Goal: Transaction & Acquisition: Subscribe to service/newsletter

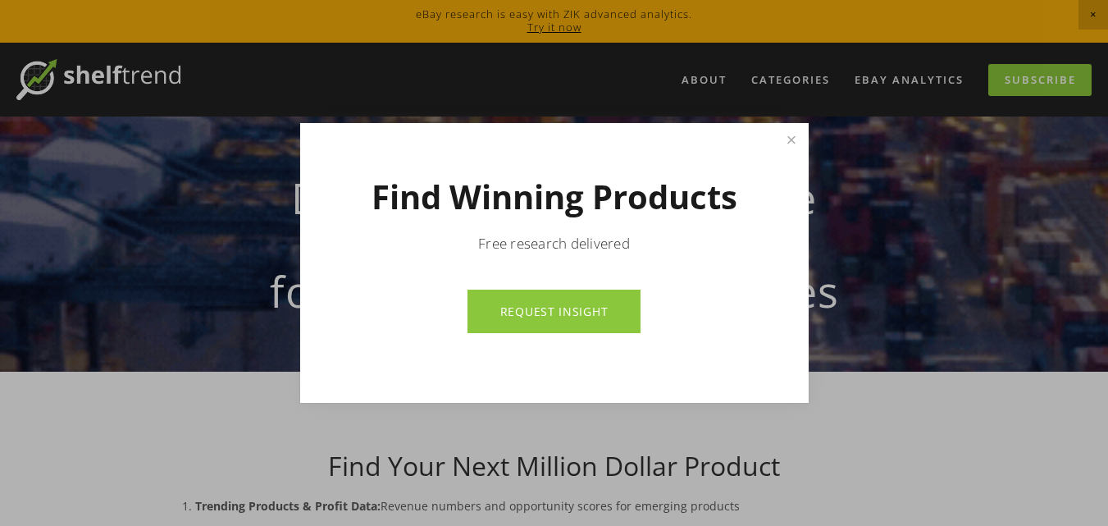
click at [538, 296] on link "REQUEST INSIGHT" at bounding box center [554, 311] width 173 height 43
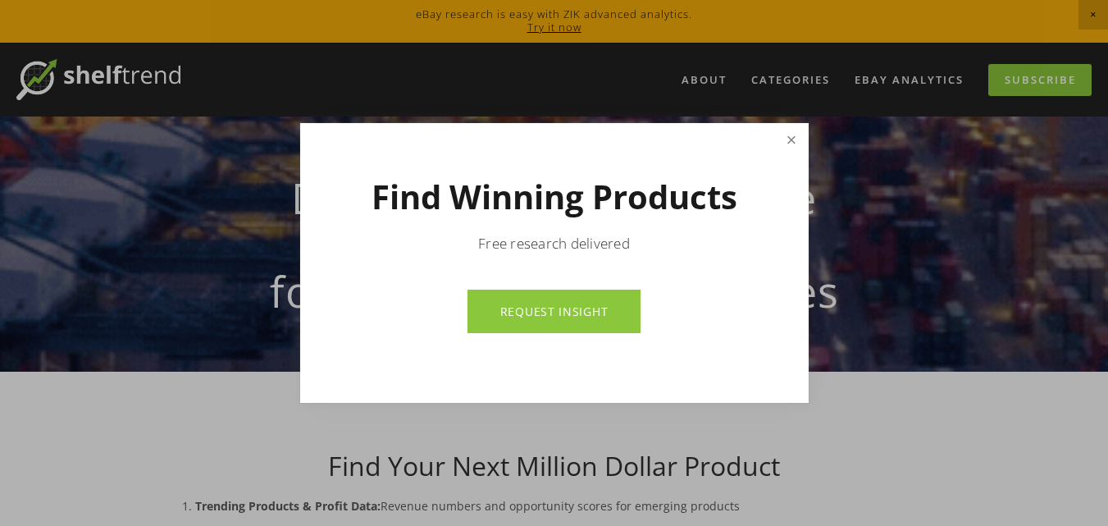
click at [794, 138] on link "Close" at bounding box center [791, 139] width 29 height 29
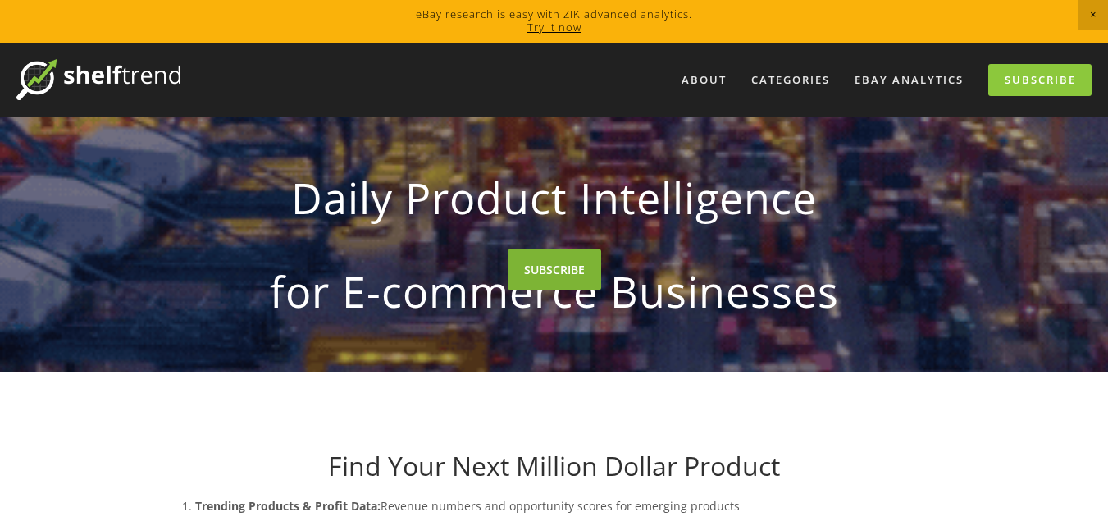
click at [585, 259] on link "SUBSCRIBE" at bounding box center [555, 269] width 94 height 40
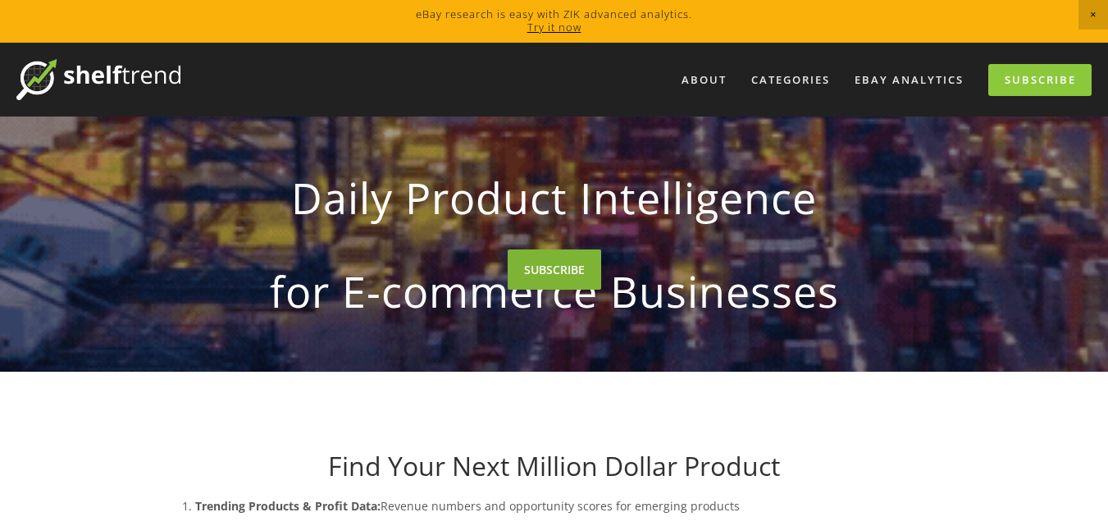
click at [541, 255] on link "SUBSCRIBE" at bounding box center [555, 269] width 94 height 40
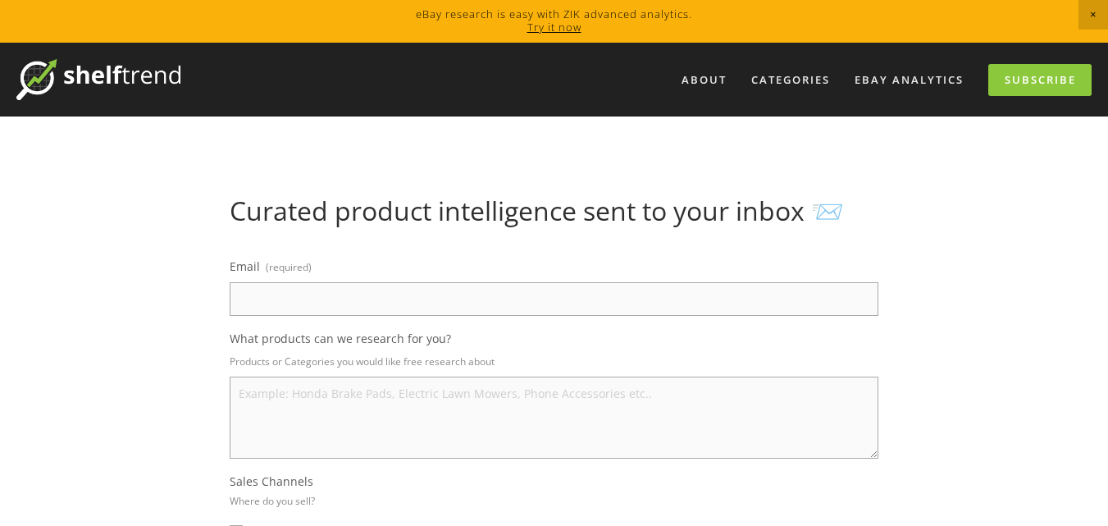
click at [488, 289] on input "Email (required)" at bounding box center [554, 299] width 649 height 34
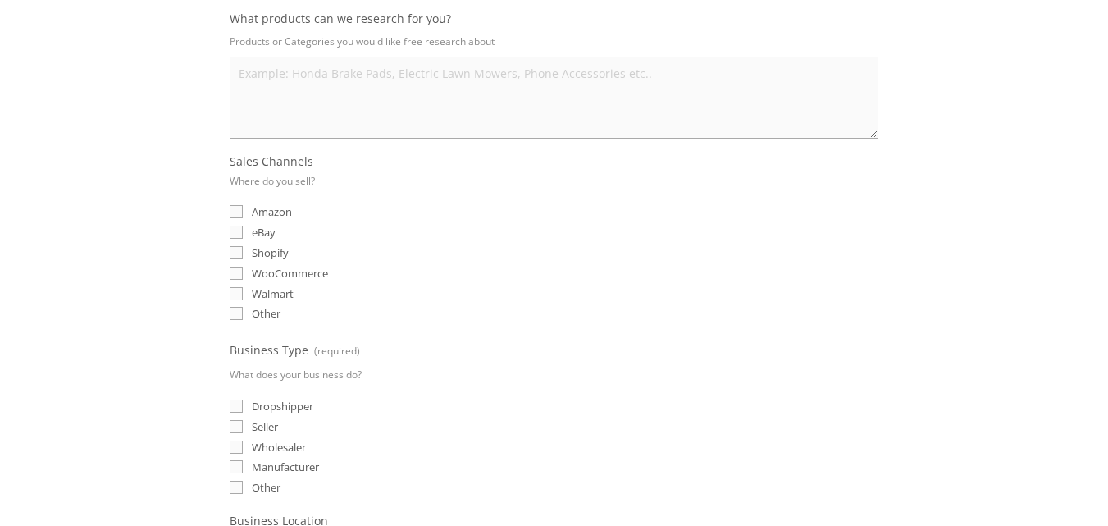
scroll to position [328, 0]
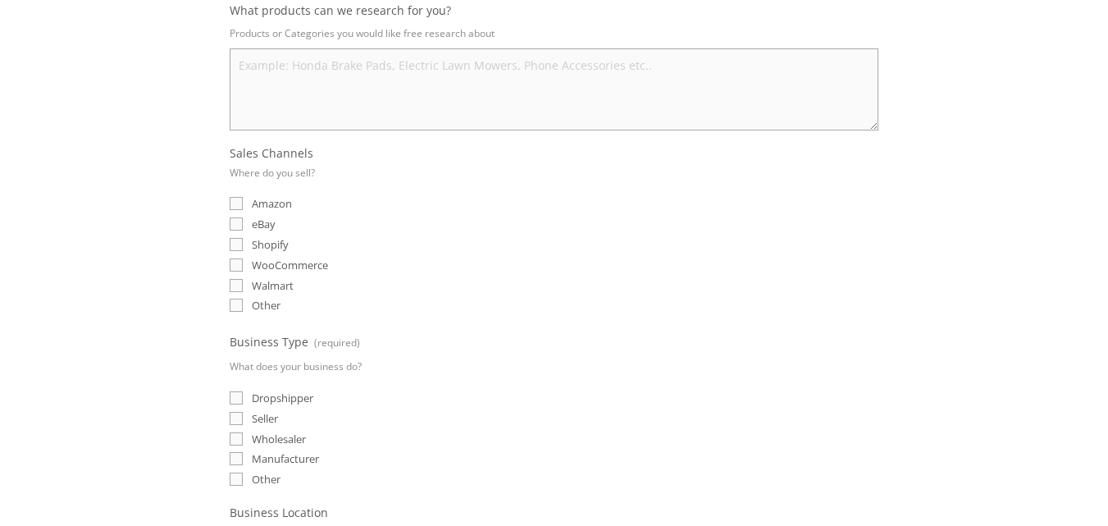
click at [233, 225] on input "eBay" at bounding box center [236, 223] width 13 height 13
checkbox input "true"
click at [234, 206] on input "Amazon" at bounding box center [236, 203] width 13 height 13
checkbox input "true"
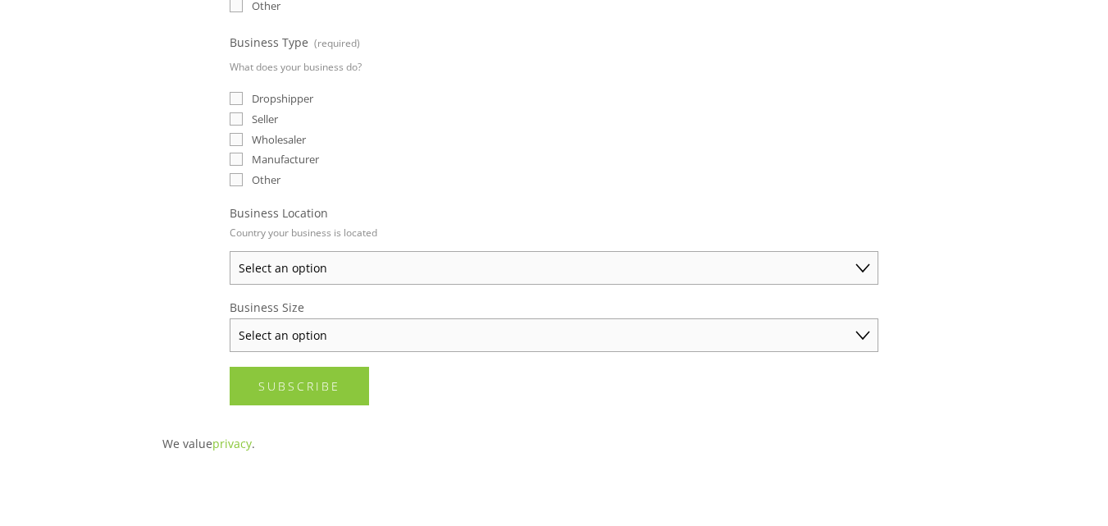
scroll to position [656, 0]
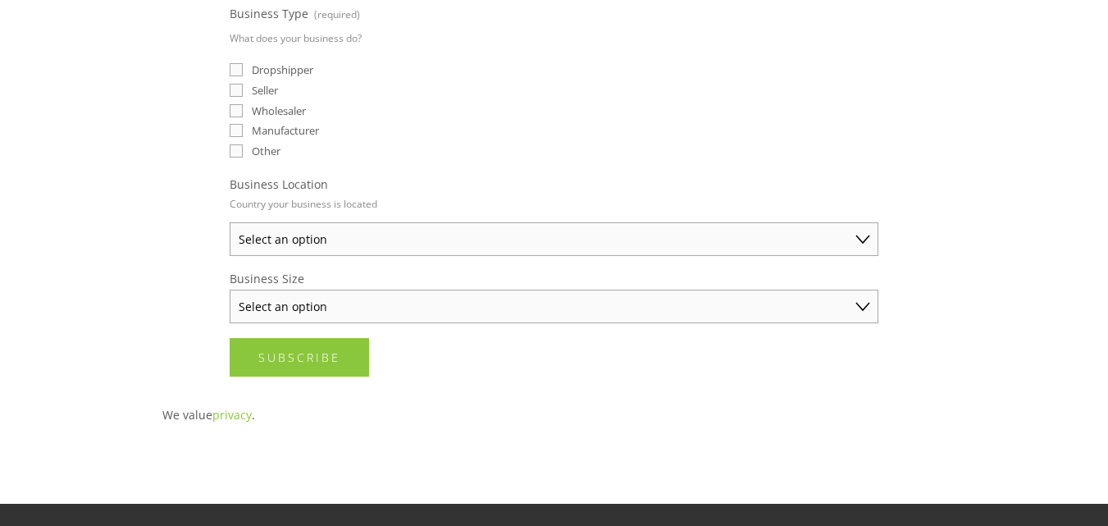
click at [238, 70] on input "Dropshipper" at bounding box center [236, 69] width 13 height 13
checkbox input "true"
click at [299, 238] on select "Select an option [GEOGRAPHIC_DATA] [GEOGRAPHIC_DATA] [GEOGRAPHIC_DATA] [GEOGRAP…" at bounding box center [554, 239] width 649 height 34
select select "[GEOGRAPHIC_DATA]"
click at [230, 222] on select "Select an option [GEOGRAPHIC_DATA] [GEOGRAPHIC_DATA] [GEOGRAPHIC_DATA] [GEOGRAP…" at bounding box center [554, 239] width 649 height 34
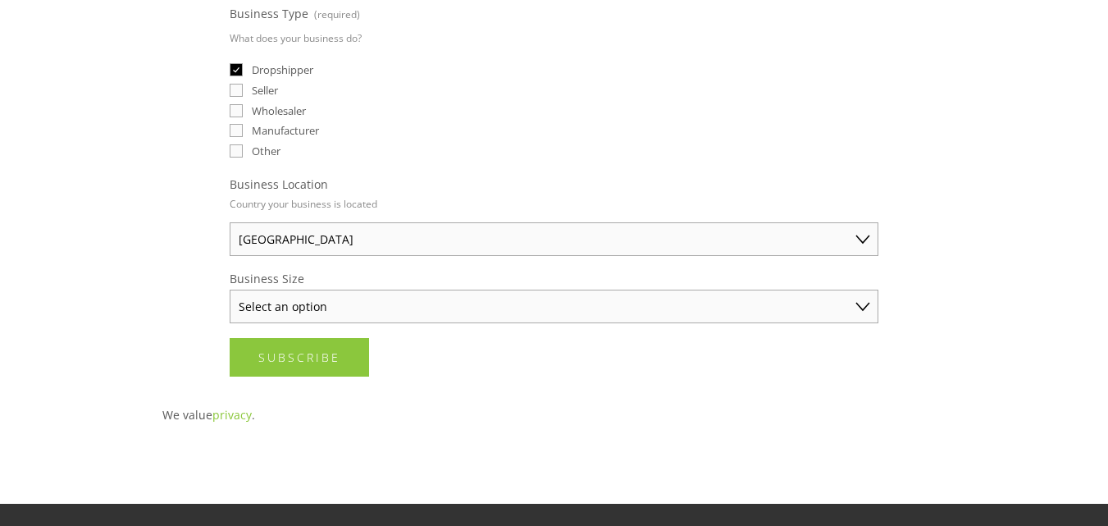
click at [304, 303] on select "Select an option Solo Merchant (under $50K annual sales) Small Business ($50K -…" at bounding box center [554, 307] width 649 height 34
select select "Solo Merchant (under $50K annual sales)"
click at [230, 290] on select "Select an option Solo Merchant (under $50K annual sales) Small Business ($50K -…" at bounding box center [554, 307] width 649 height 34
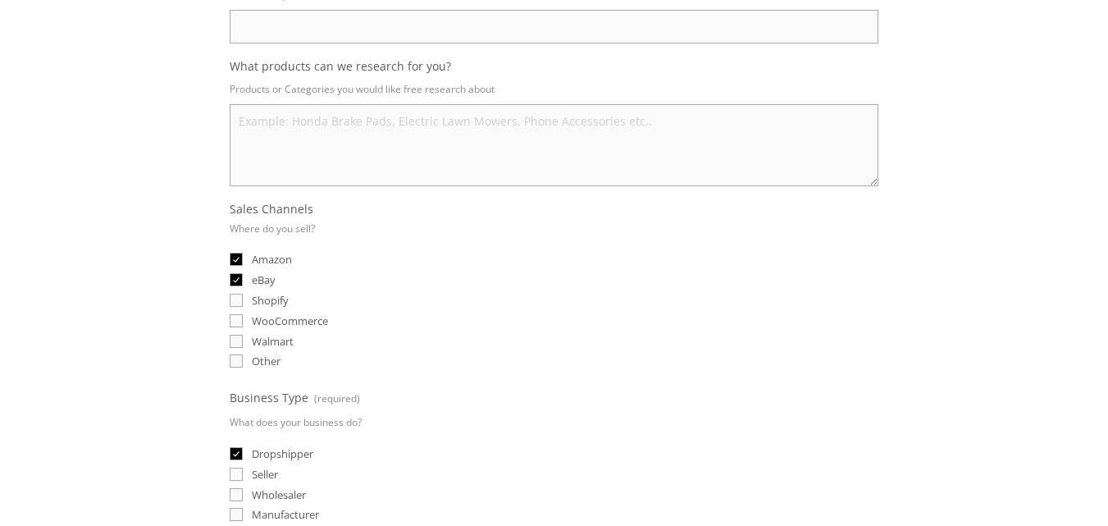
scroll to position [246, 0]
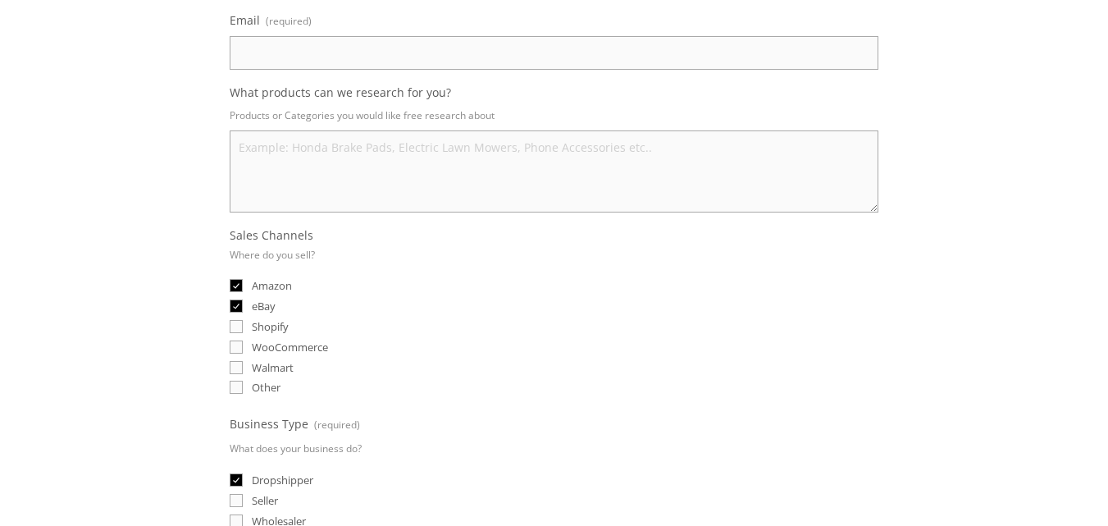
click at [267, 162] on textarea "What products can we research for you?" at bounding box center [554, 171] width 649 height 82
click at [277, 60] on input "Email (required)" at bounding box center [554, 53] width 649 height 34
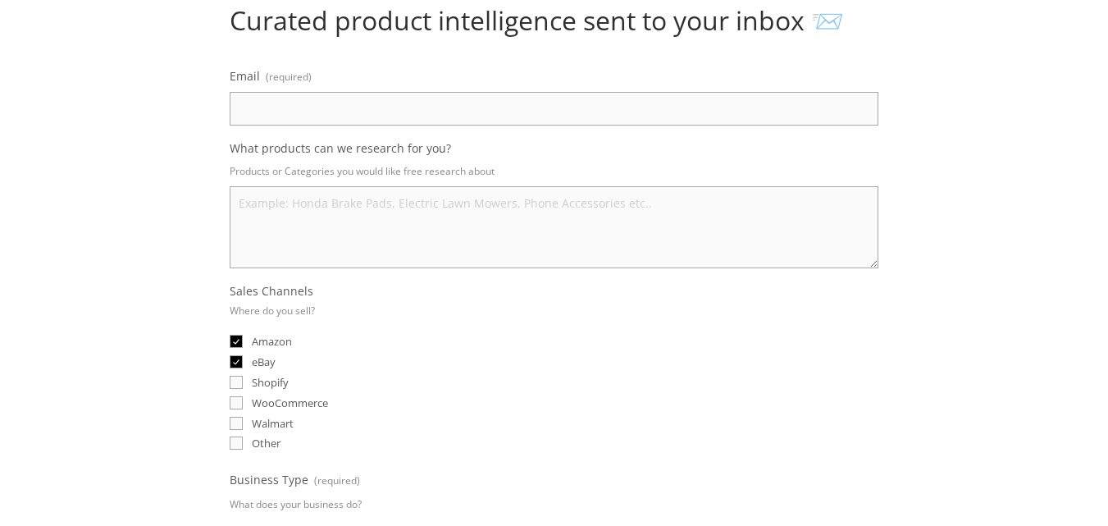
scroll to position [164, 0]
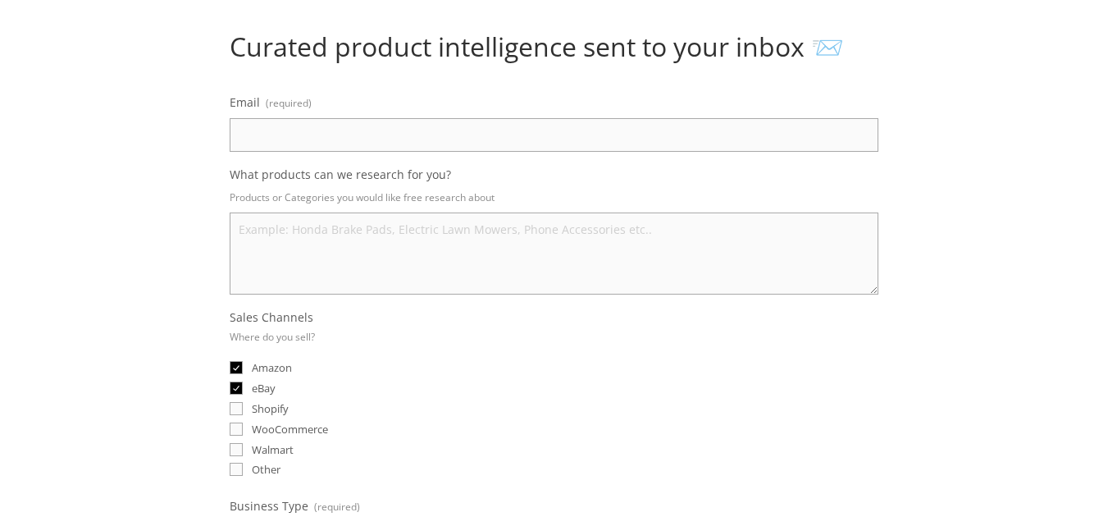
type input ","
drag, startPoint x: 276, startPoint y: 125, endPoint x: 582, endPoint y: 126, distance: 306.8
click at [582, 126] on input "mueezkhalid" at bounding box center [554, 135] width 649 height 34
drag, startPoint x: 580, startPoint y: 129, endPoint x: 555, endPoint y: 129, distance: 24.6
click at [555, 129] on input "mueezkhalid12" at bounding box center [554, 135] width 649 height 34
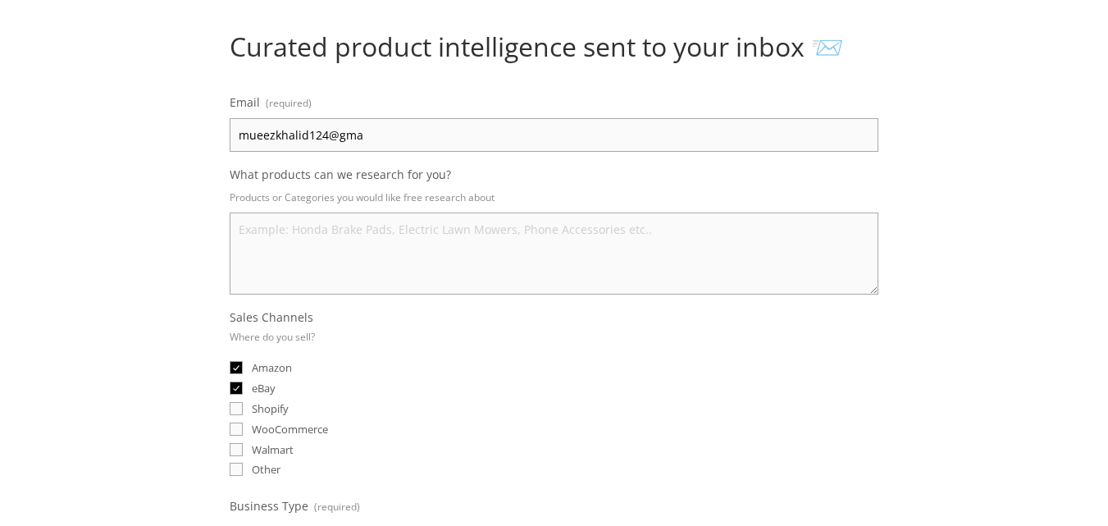
type input "mueezkhalid124@gma"
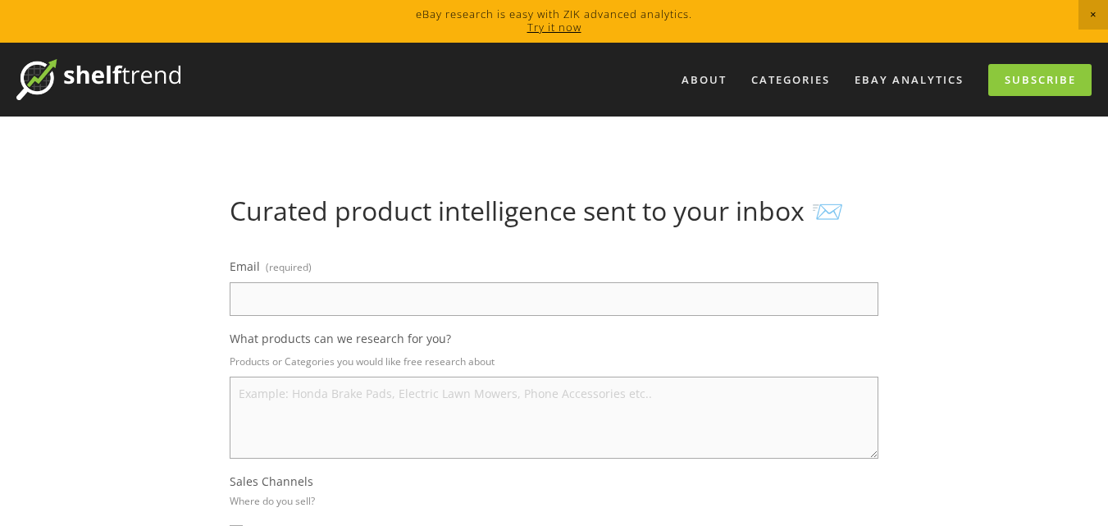
drag, startPoint x: 430, startPoint y: 205, endPoint x: 411, endPoint y: 213, distance: 20.6
drag, startPoint x: 411, startPoint y: 213, endPoint x: 383, endPoint y: 237, distance: 36.7
click at [383, 237] on div "Curated product intelligence sent to your inbox 📨" at bounding box center [554, 217] width 677 height 45
click at [337, 309] on input "Email (required)" at bounding box center [554, 299] width 649 height 34
type input "mueezkhalid124@gmail.com"
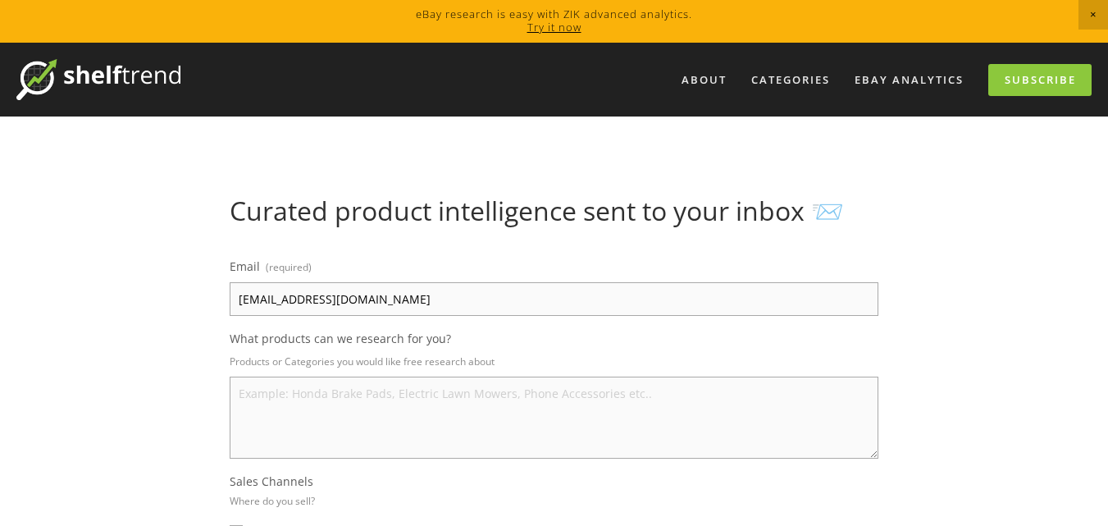
click at [457, 376] on textarea "What products can we research for you?" at bounding box center [554, 417] width 649 height 82
paste textarea "Duck Fresh Brush with Holder, Toilet Bowl Cleaner Starter Kit, 1 Handle + 4 Ref…"
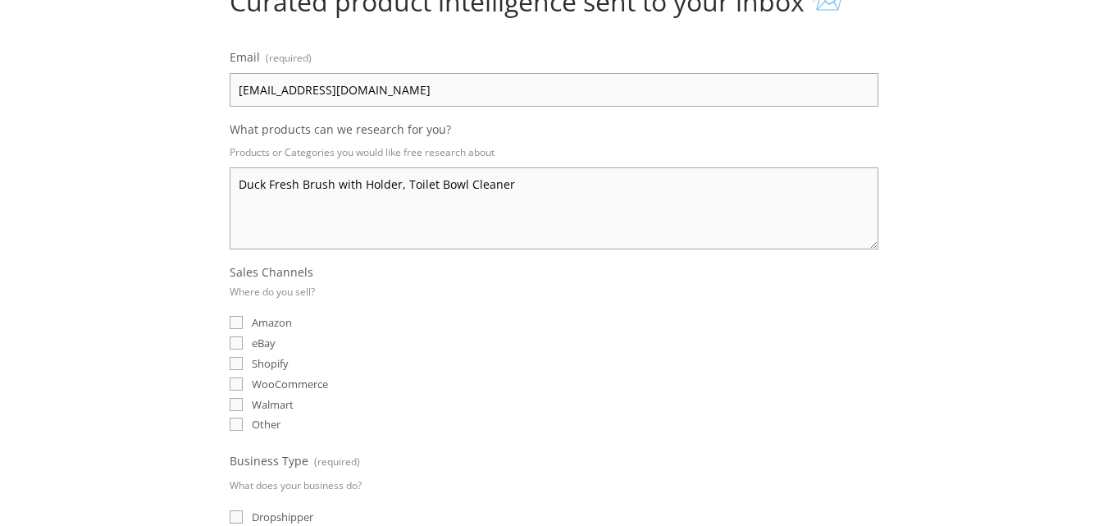
scroll to position [246, 0]
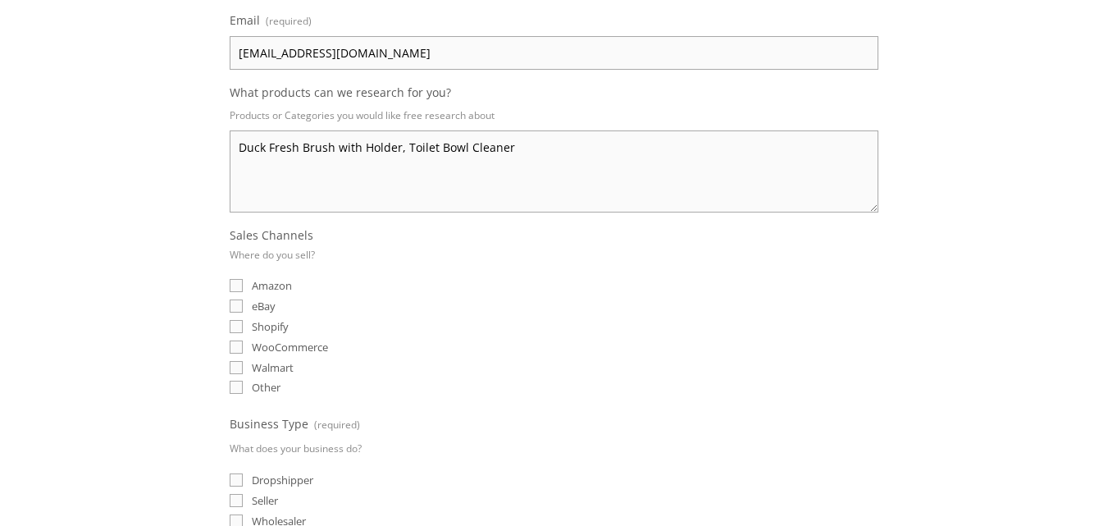
type textarea "Duck Fresh Brush with Holder, Toilet Bowl Cleaner"
click at [240, 283] on input "Amazon" at bounding box center [236, 285] width 13 height 13
checkbox input "true"
click at [240, 308] on input "eBay" at bounding box center [236, 305] width 13 height 13
checkbox input "true"
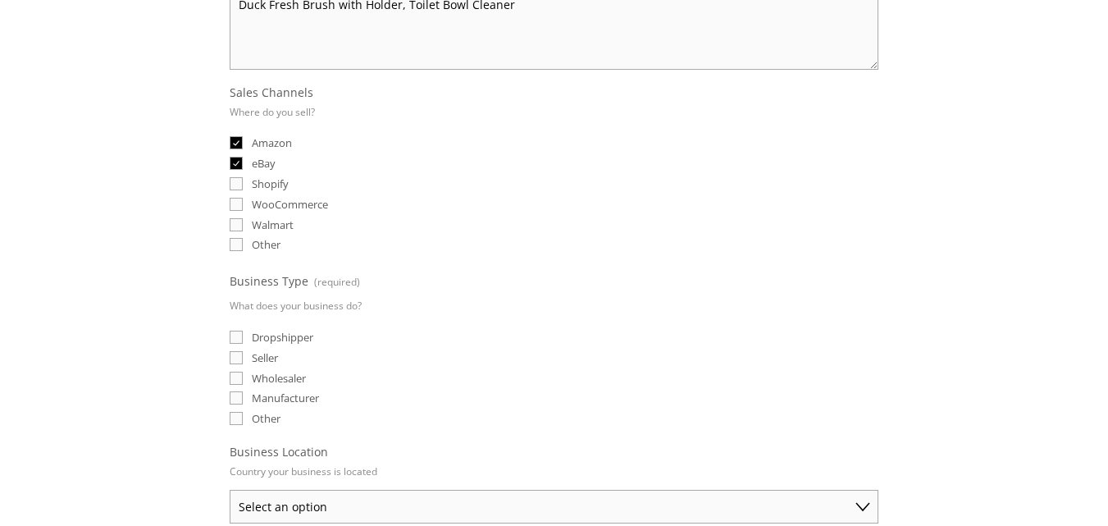
scroll to position [410, 0]
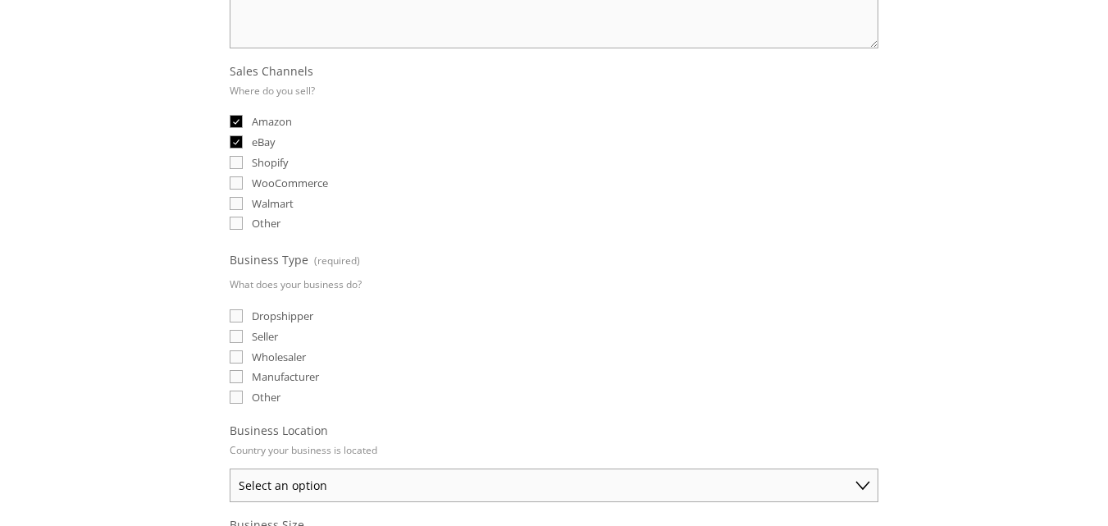
click at [237, 318] on input "Dropshipper" at bounding box center [236, 315] width 13 height 13
checkbox input "true"
click at [238, 335] on input "Seller" at bounding box center [236, 336] width 13 height 13
checkbox input "true"
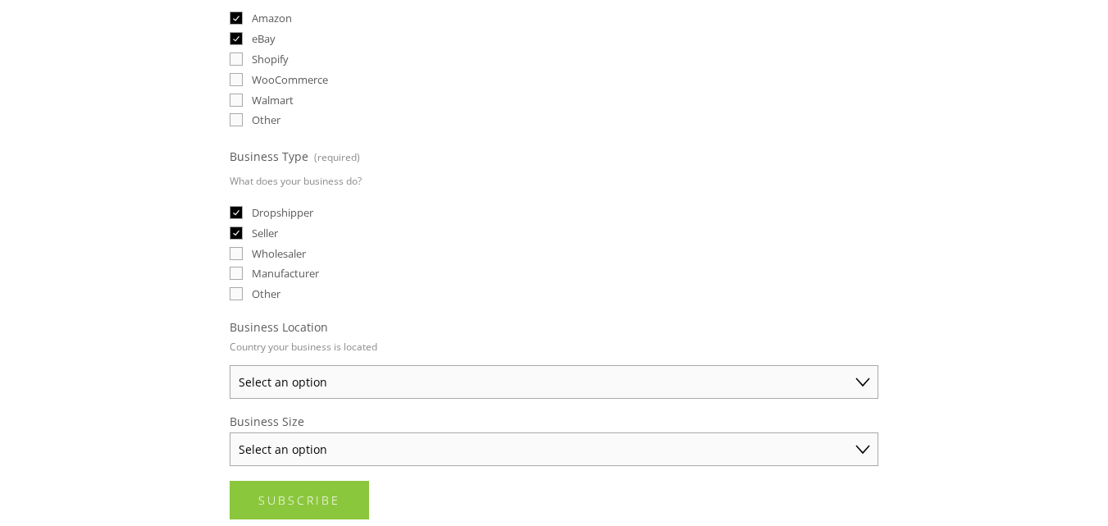
scroll to position [738, 0]
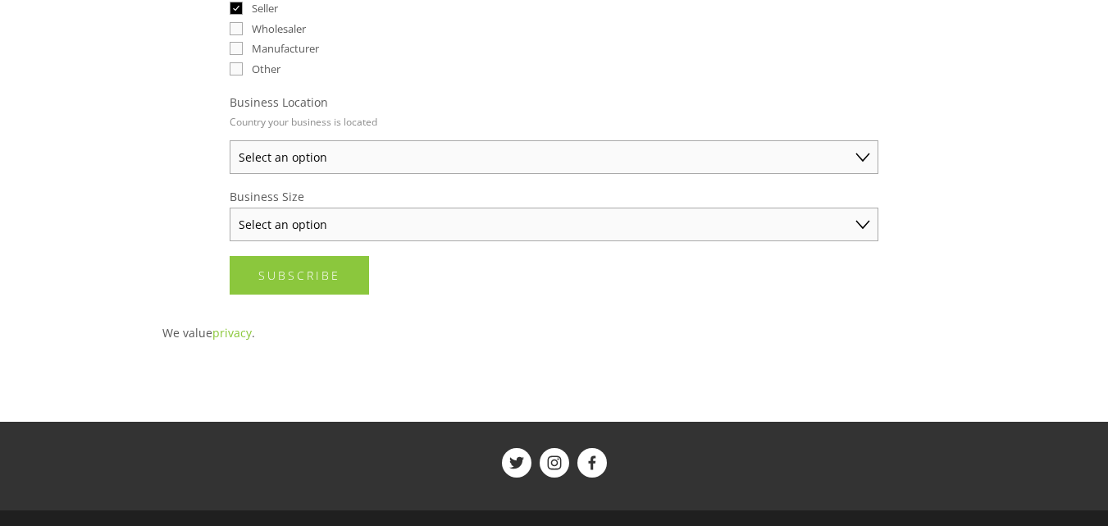
click at [330, 162] on select "Select an option Australia United States United Kingdom China Japan Germany Can…" at bounding box center [554, 157] width 649 height 34
select select "[GEOGRAPHIC_DATA]"
click at [230, 140] on select "Select an option Australia United States United Kingdom China Japan Germany Can…" at bounding box center [554, 157] width 649 height 34
click at [291, 225] on select "Select an option Solo Merchant (under $50K annual sales) Small Business ($50K -…" at bounding box center [554, 225] width 649 height 34
select select "Solo Merchant (under $50K annual sales)"
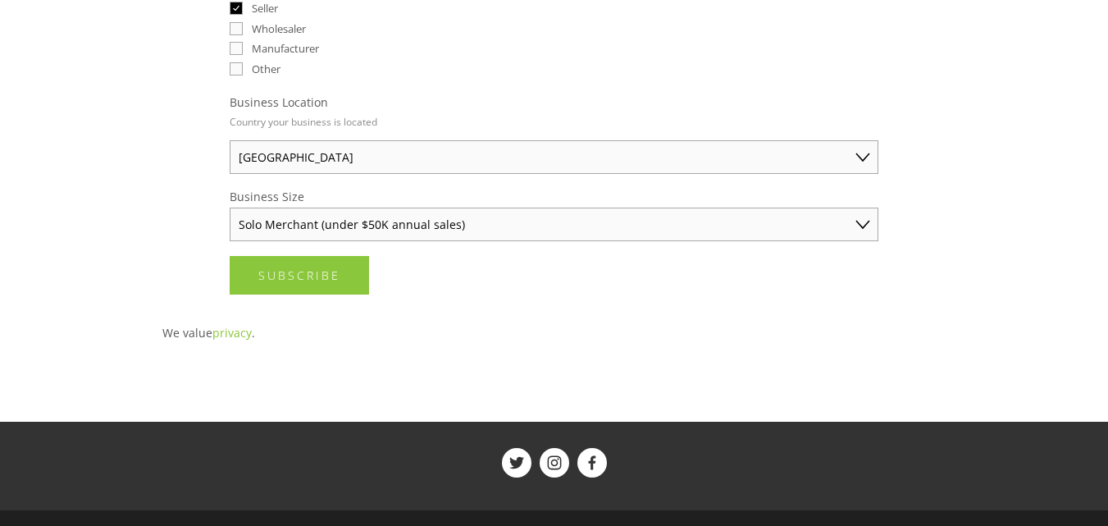
click at [230, 208] on select "Select an option Solo Merchant (under $50K annual sales) Small Business ($50K -…" at bounding box center [554, 225] width 649 height 34
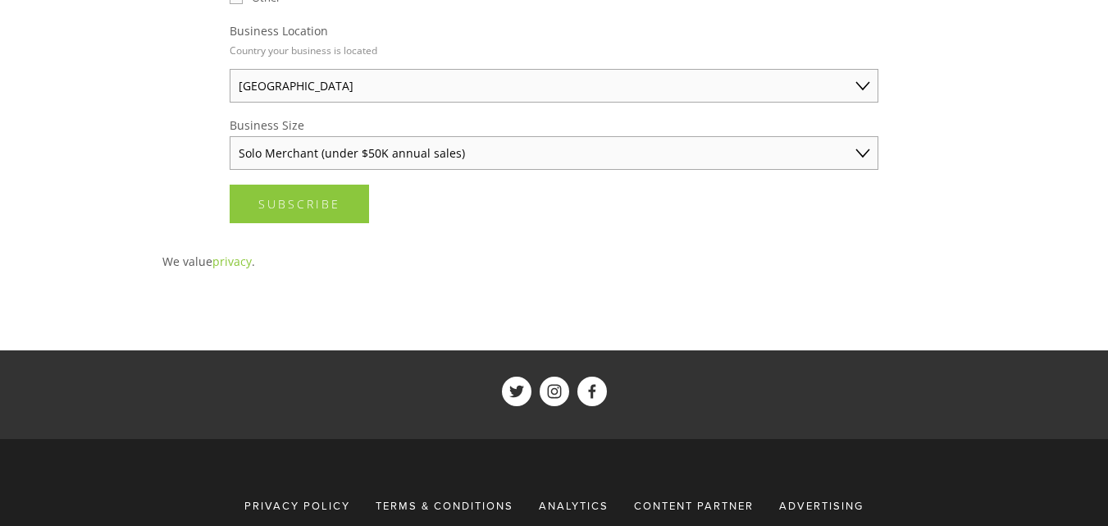
scroll to position [666, 0]
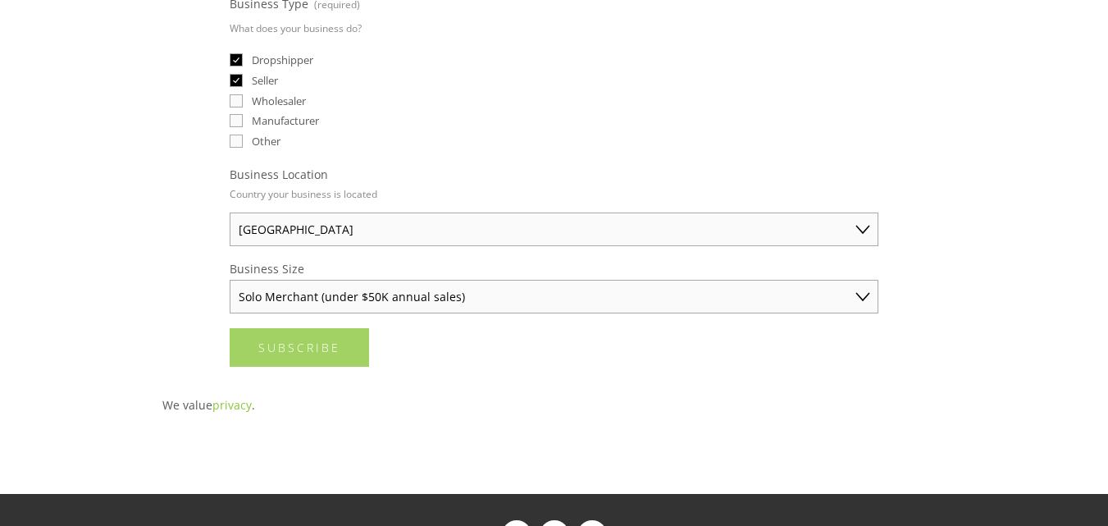
click at [253, 340] on button "Subscribe Subscribe" at bounding box center [299, 347] width 139 height 39
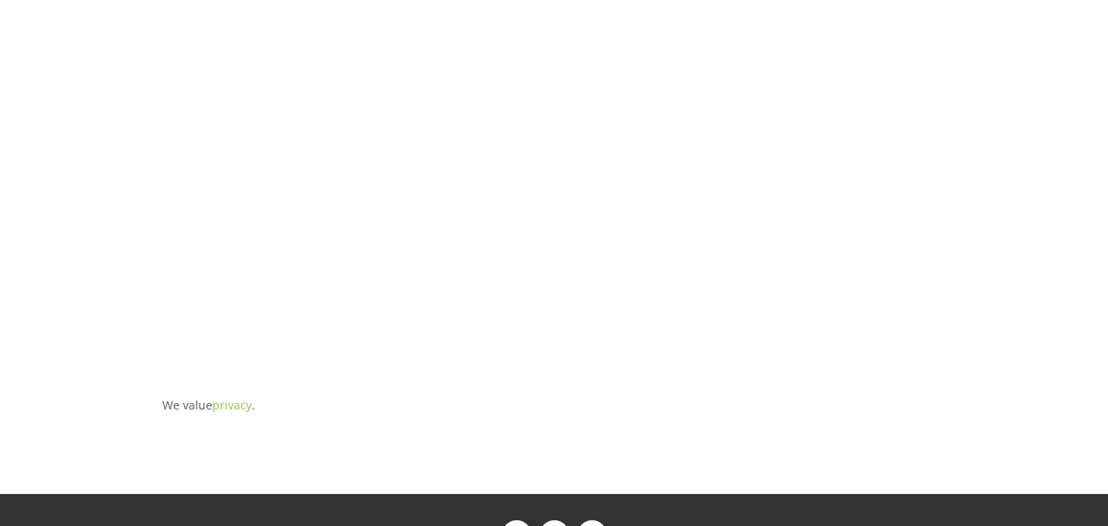
scroll to position [46, 0]
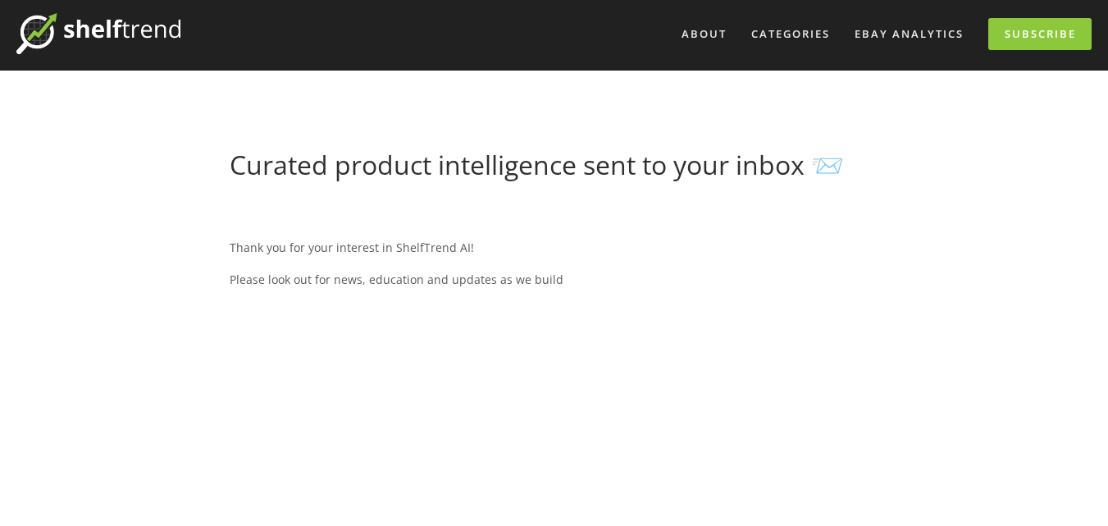
click at [384, 245] on p "Thank you for your interest in ShelfTrend AI!" at bounding box center [554, 247] width 649 height 21
click at [384, 244] on p "Thank you for your interest in ShelfTrend AI!" at bounding box center [554, 247] width 649 height 21
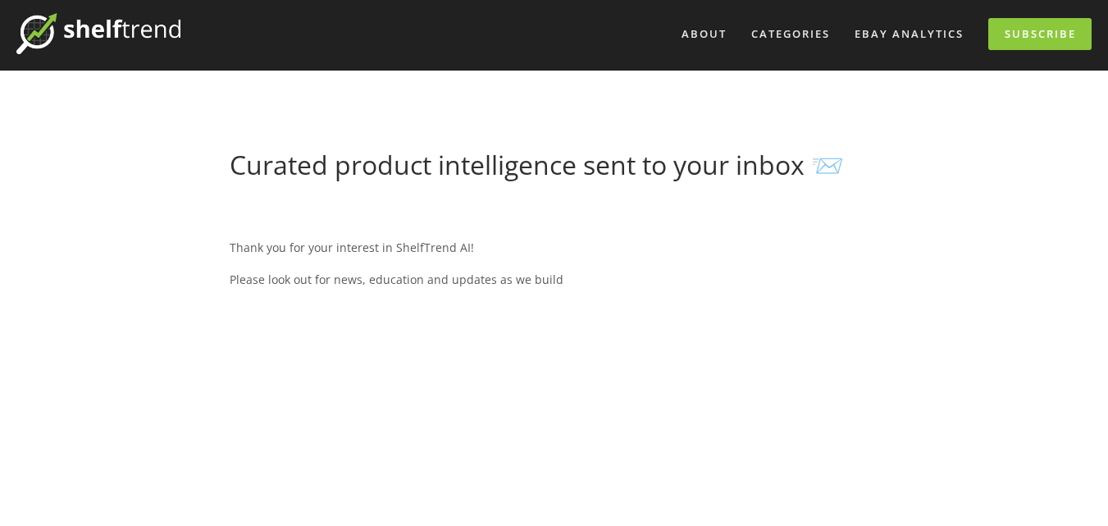
click at [397, 276] on p "Please look out for news, education and updates as we build" at bounding box center [554, 279] width 649 height 21
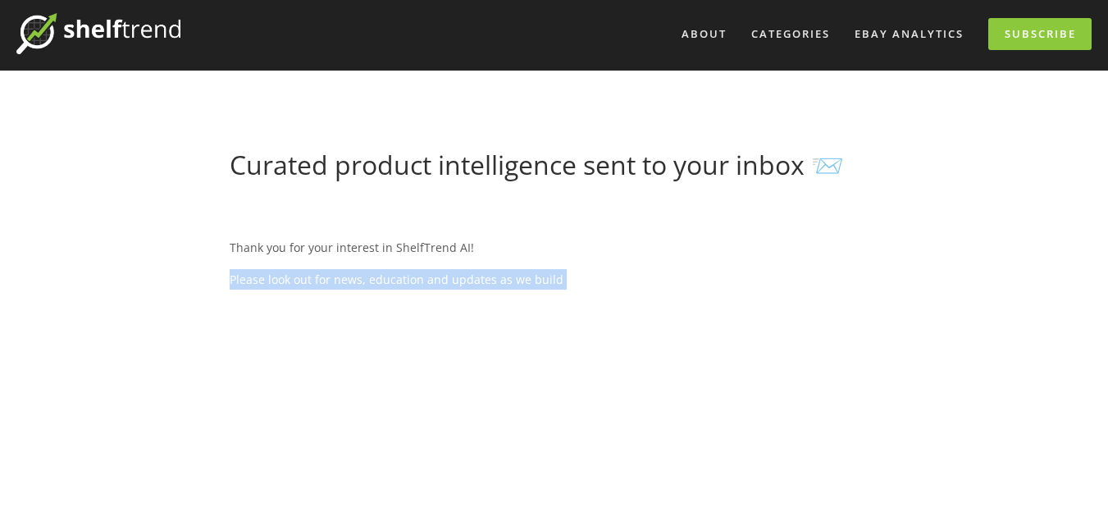
click at [397, 276] on p "Please look out for news, education and updates as we build" at bounding box center [554, 279] width 649 height 21
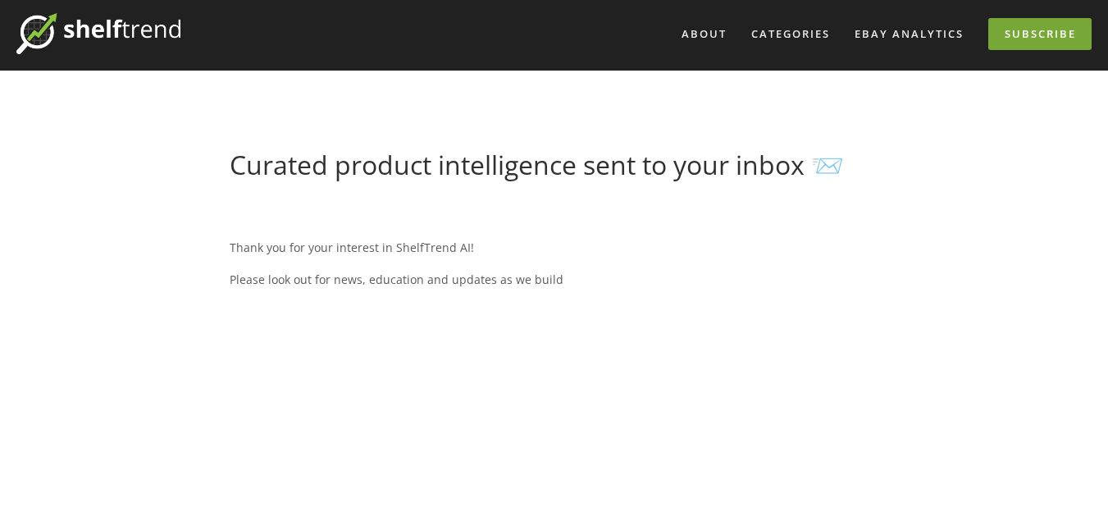
click at [1035, 32] on link "Subscribe" at bounding box center [1039, 34] width 103 height 32
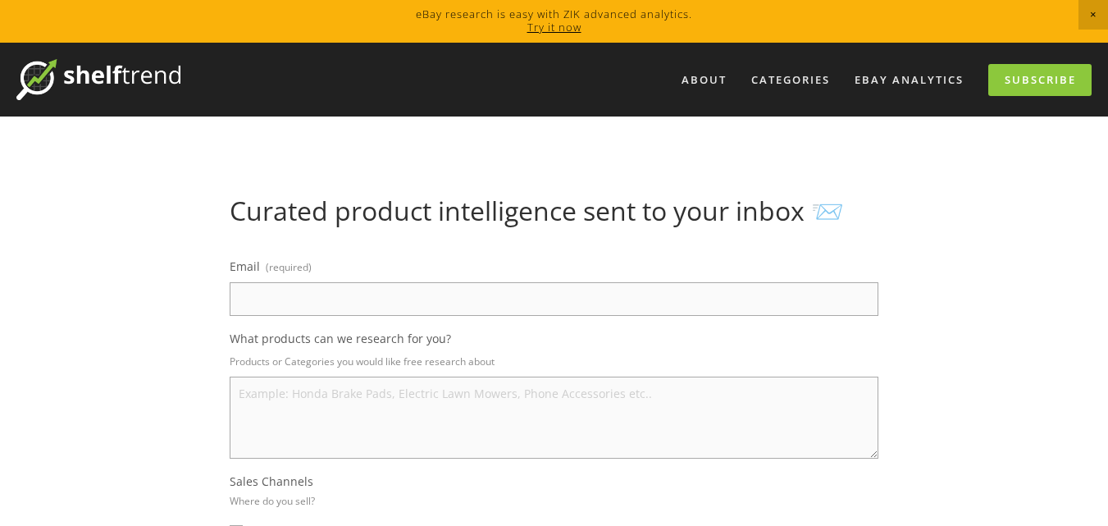
click at [826, 221] on h1 "Curated product intelligence sent to your inbox 📨" at bounding box center [554, 210] width 649 height 31
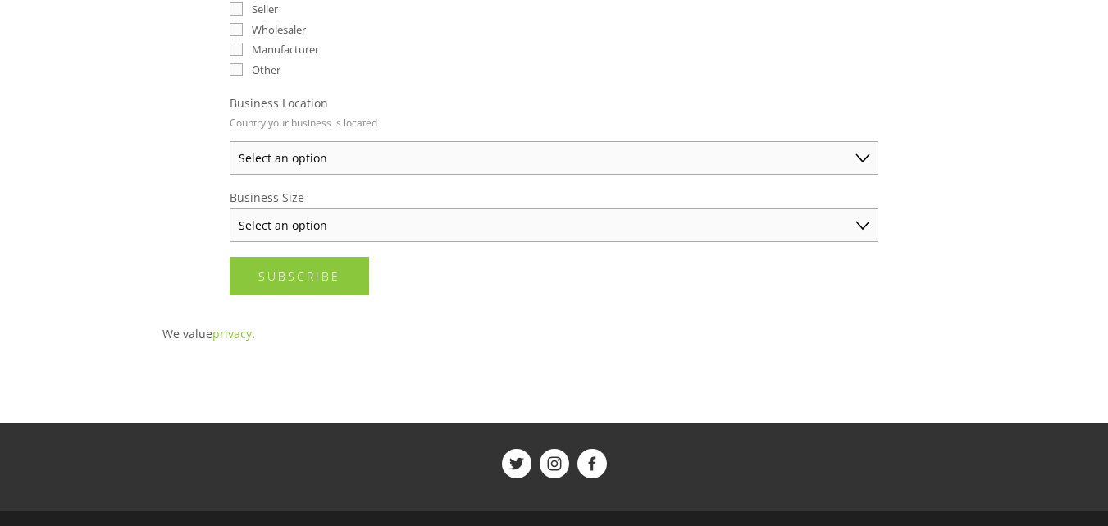
scroll to position [738, 0]
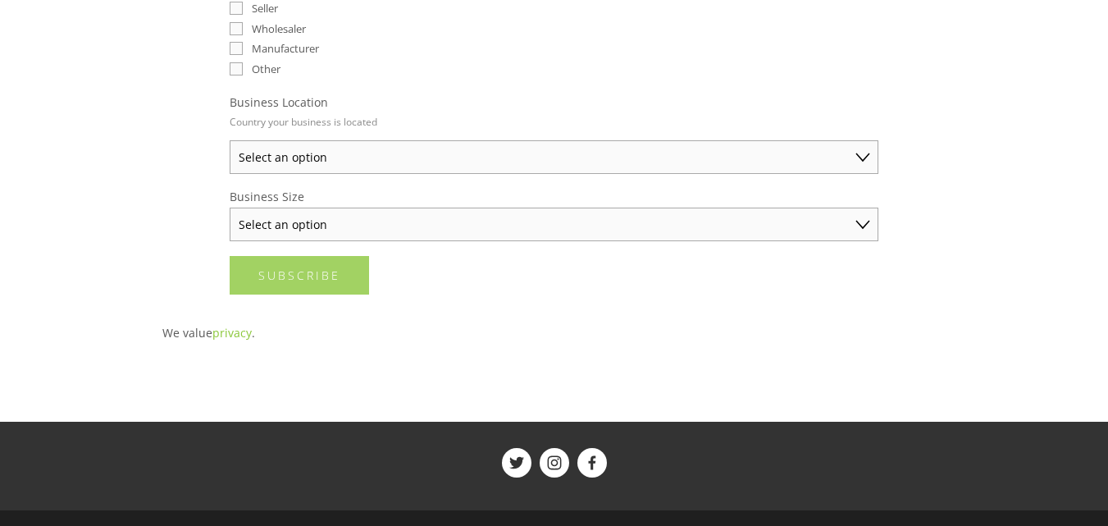
click at [309, 279] on span "Subscribe" at bounding box center [299, 275] width 82 height 16
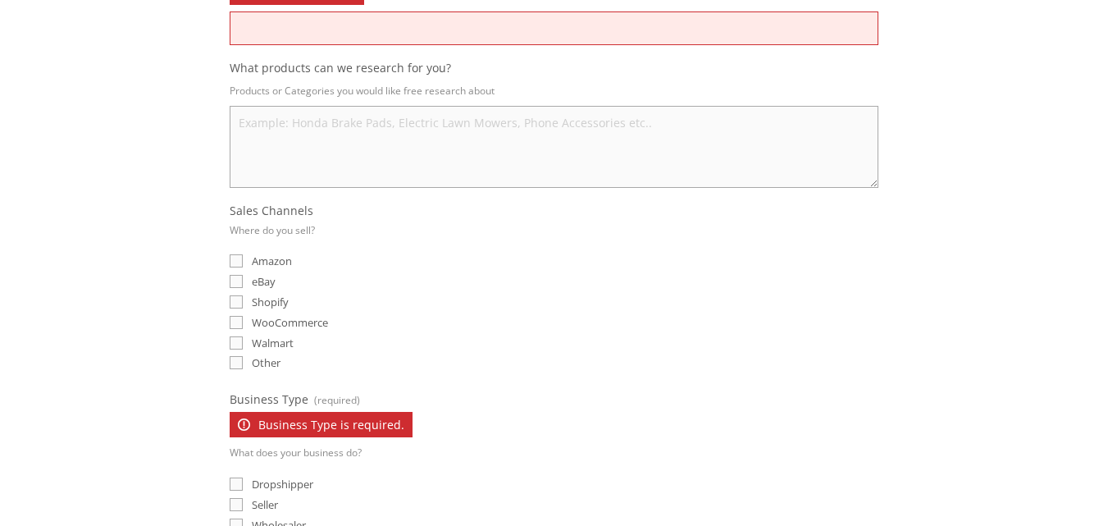
scroll to position [0, 0]
